Goal: Information Seeking & Learning: Learn about a topic

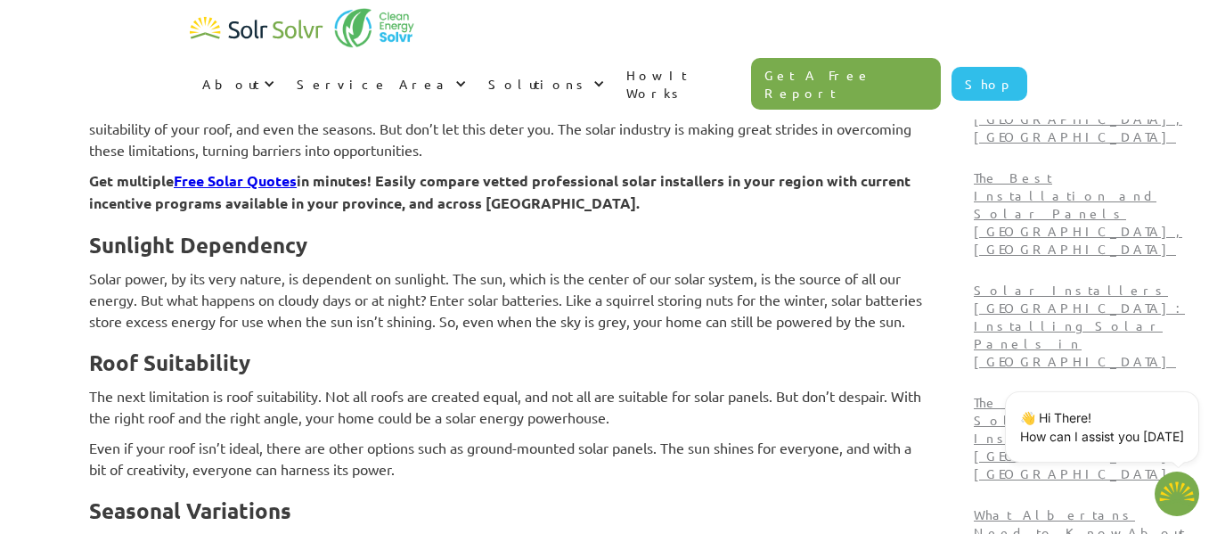
scroll to position [2093, 0]
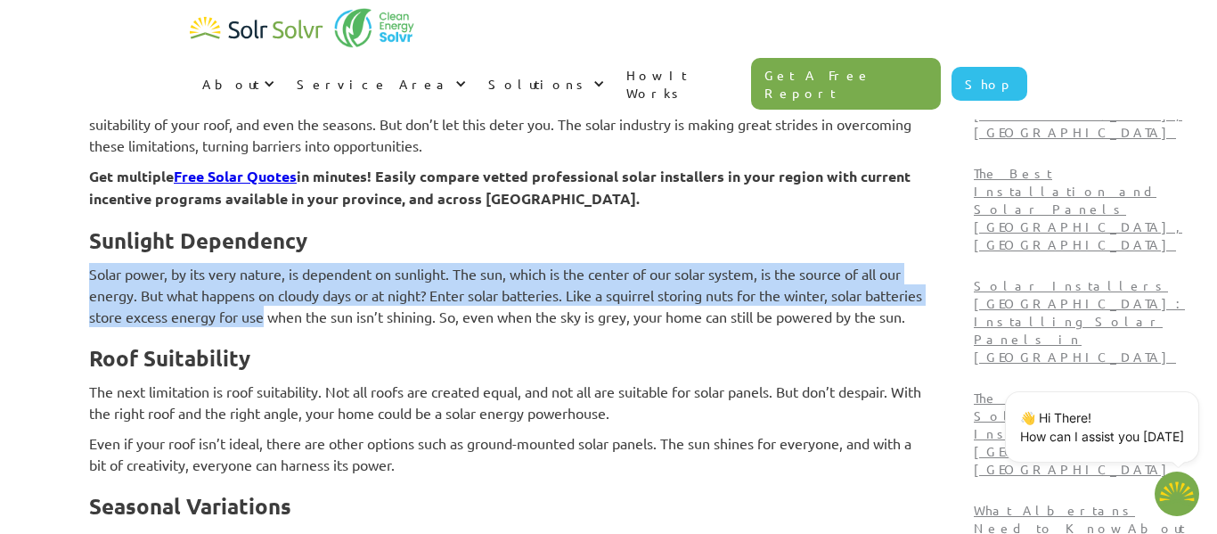
drag, startPoint x: 184, startPoint y: 282, endPoint x: 427, endPoint y: 341, distance: 250.4
click at [427, 327] on p "Solar power, by its very nature, is dependent on sunlight. The sun, which is th…" at bounding box center [507, 295] width 837 height 64
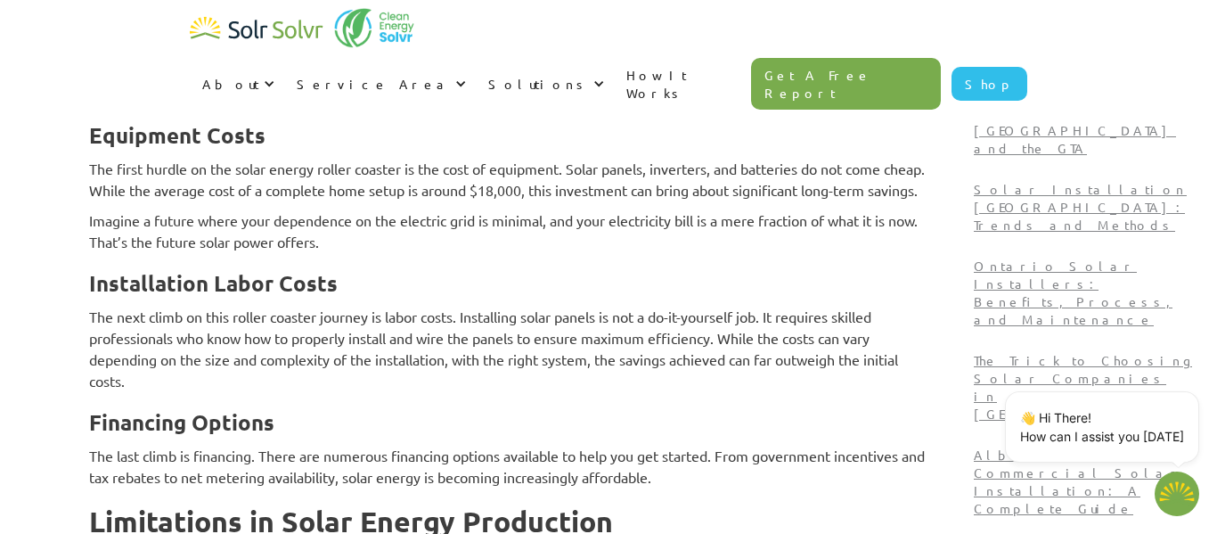
scroll to position [355, 0]
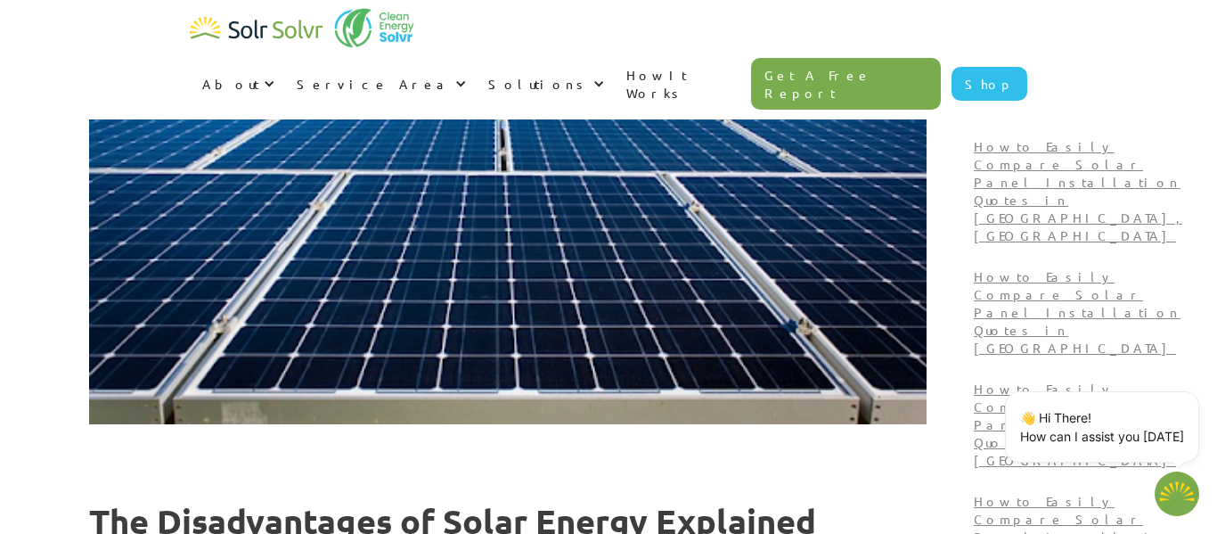
click at [751, 48] on link "How It Works" at bounding box center [682, 83] width 137 height 71
type textarea "x"
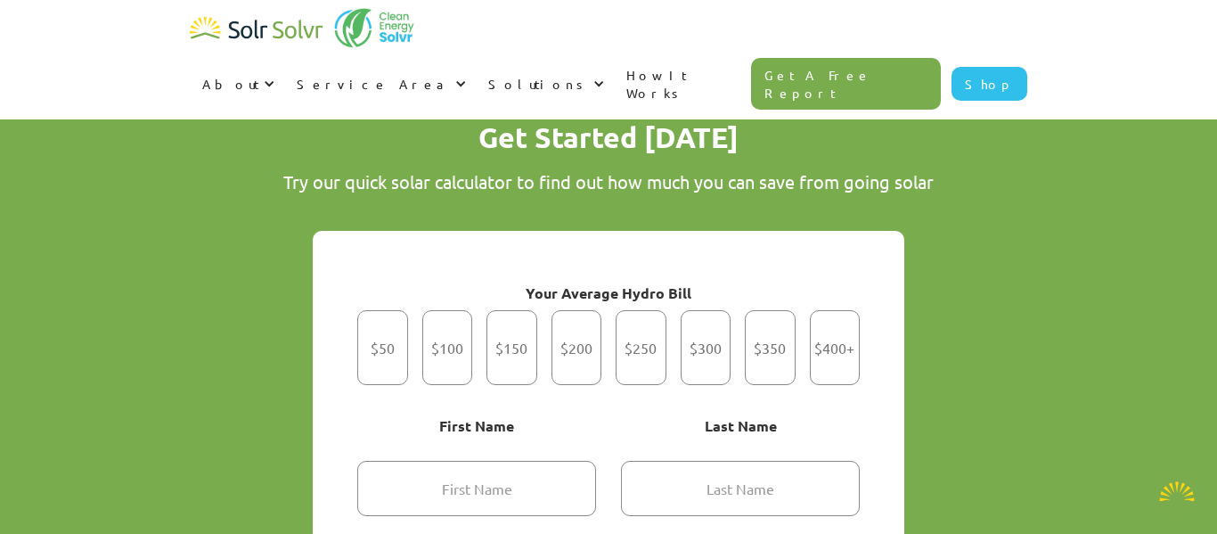
scroll to position [907, 0]
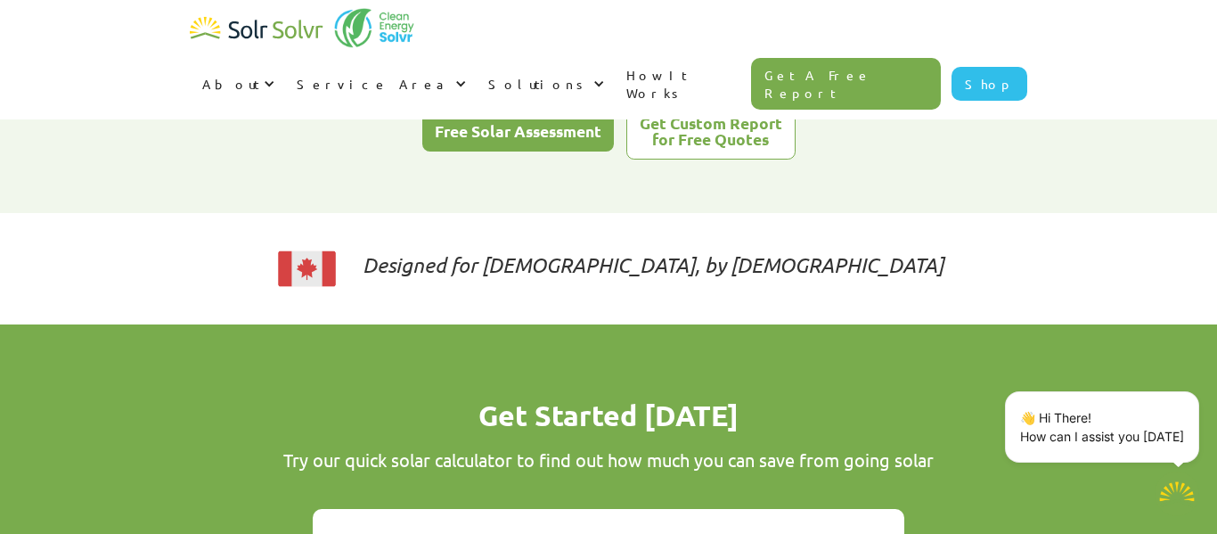
click at [298, 37] on img "home" at bounding box center [257, 30] width 134 height 36
type textarea "x"
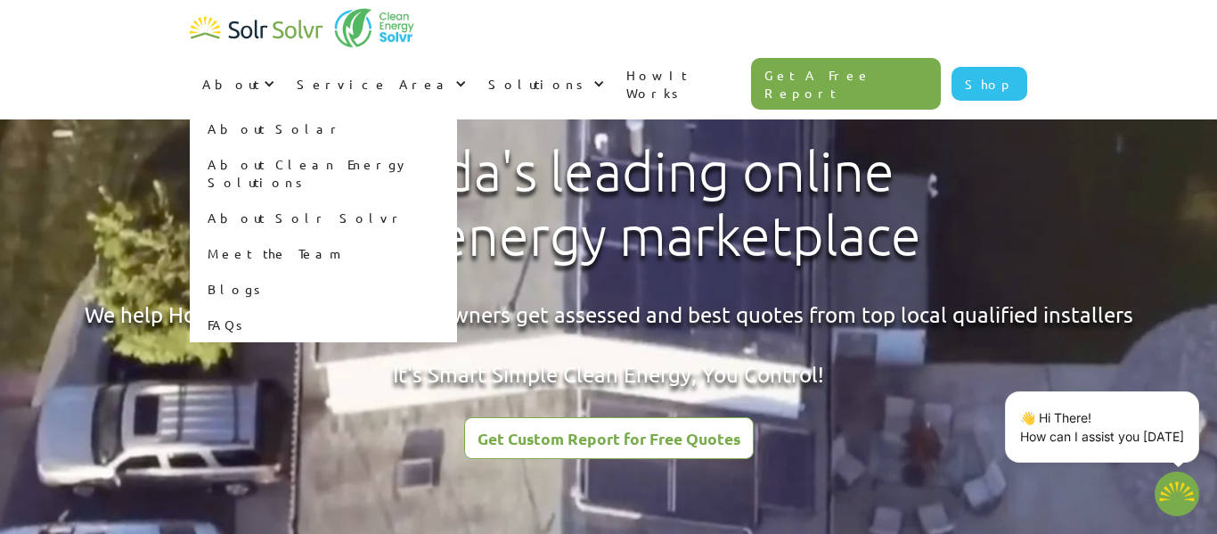
click at [457, 110] on link "About Solar" at bounding box center [323, 128] width 267 height 36
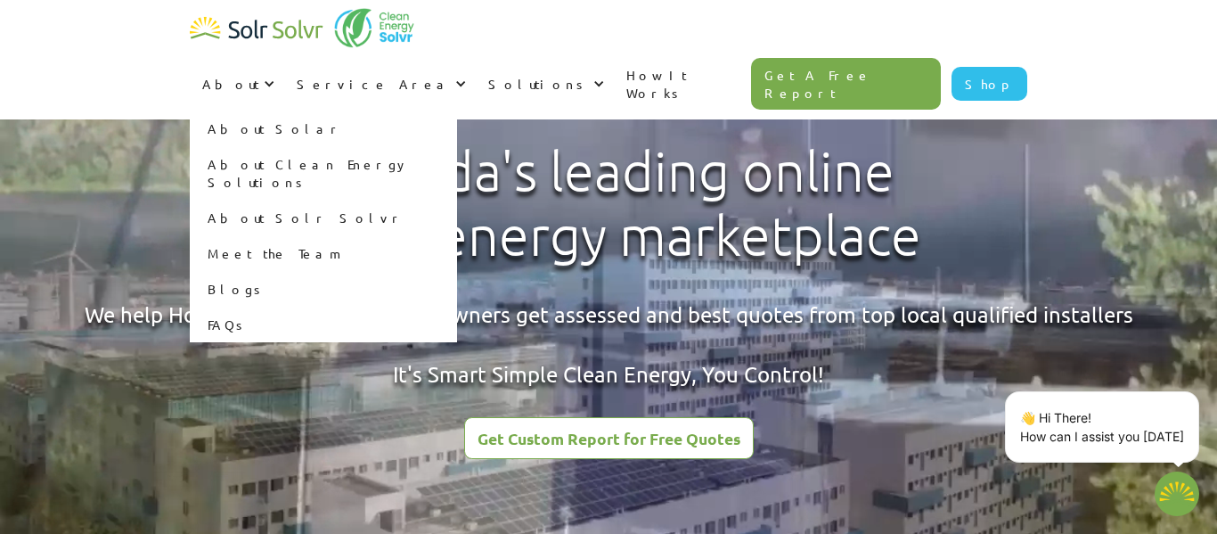
type textarea "x"
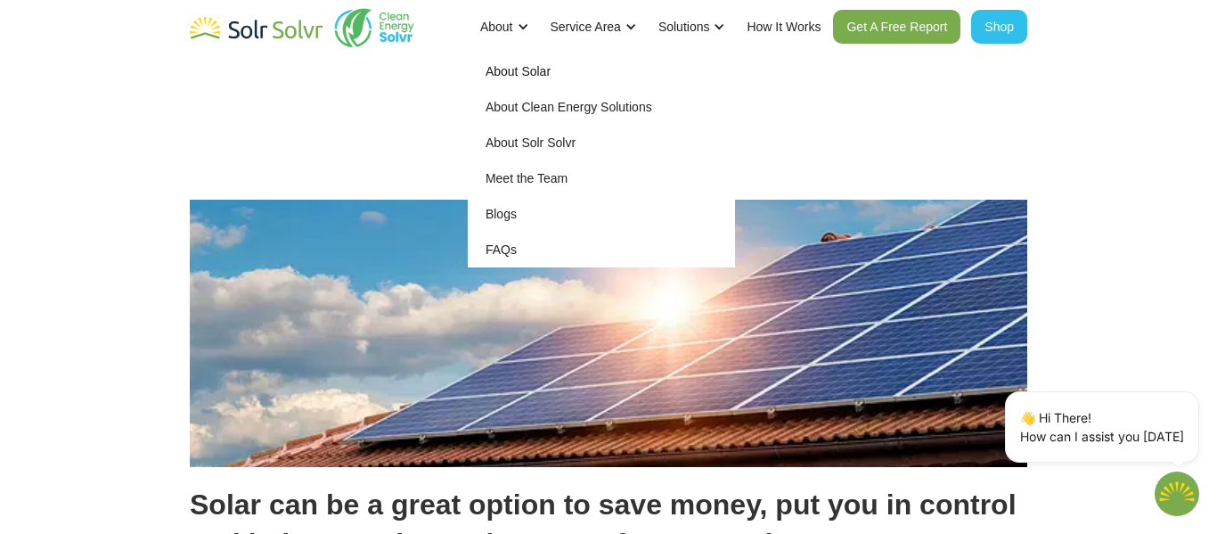
click at [516, 105] on link "About Clean Energy Solutions" at bounding box center [601, 107] width 267 height 36
type textarea "x"
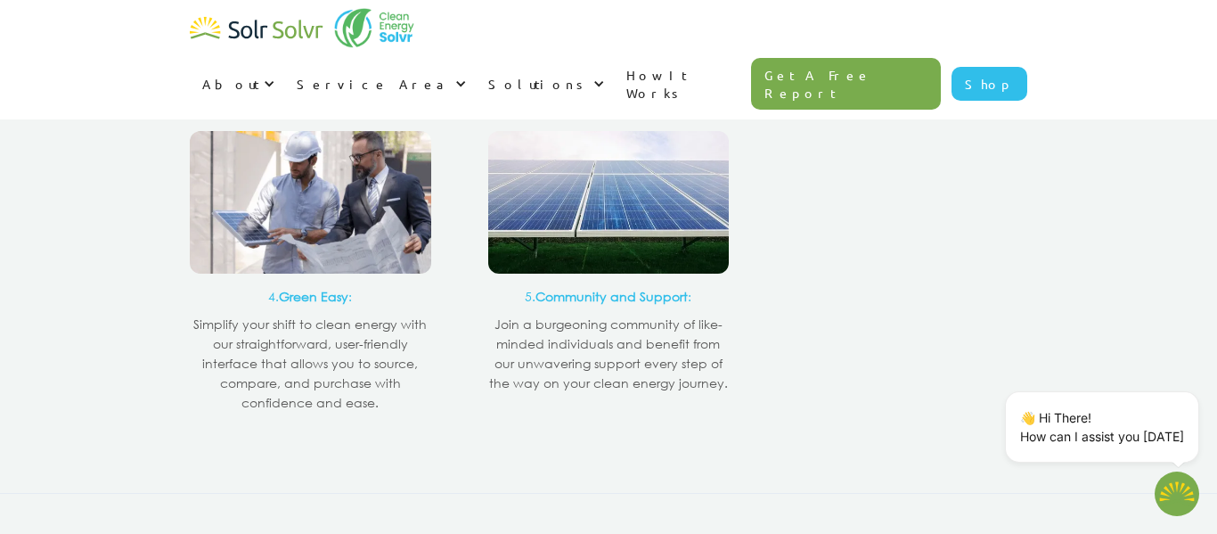
scroll to position [3632, 0]
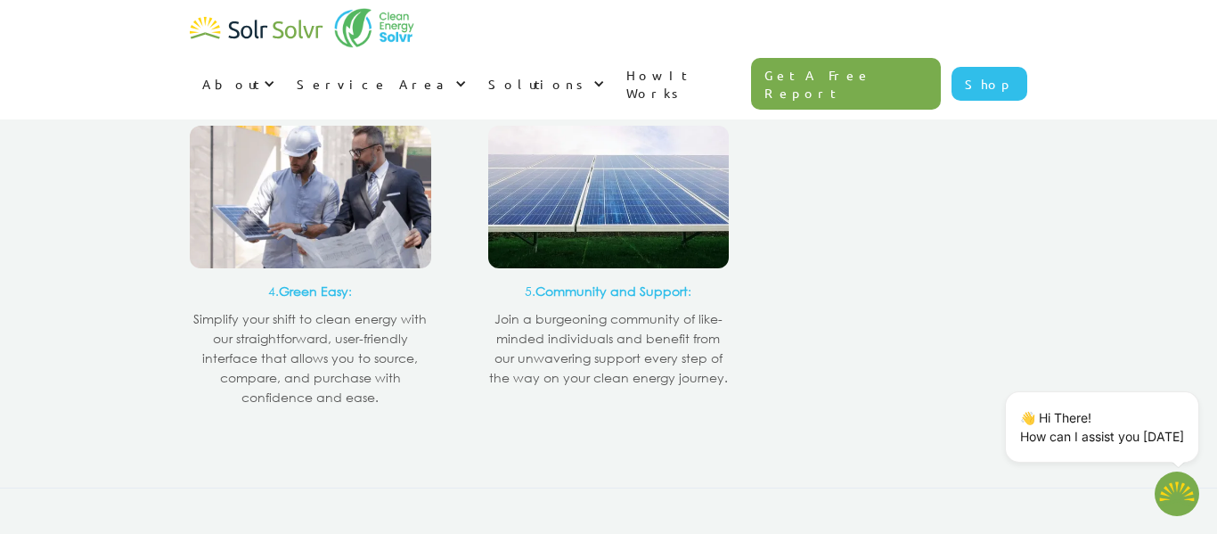
type textarea "x"
